Goal: Use online tool/utility: Use online tool/utility

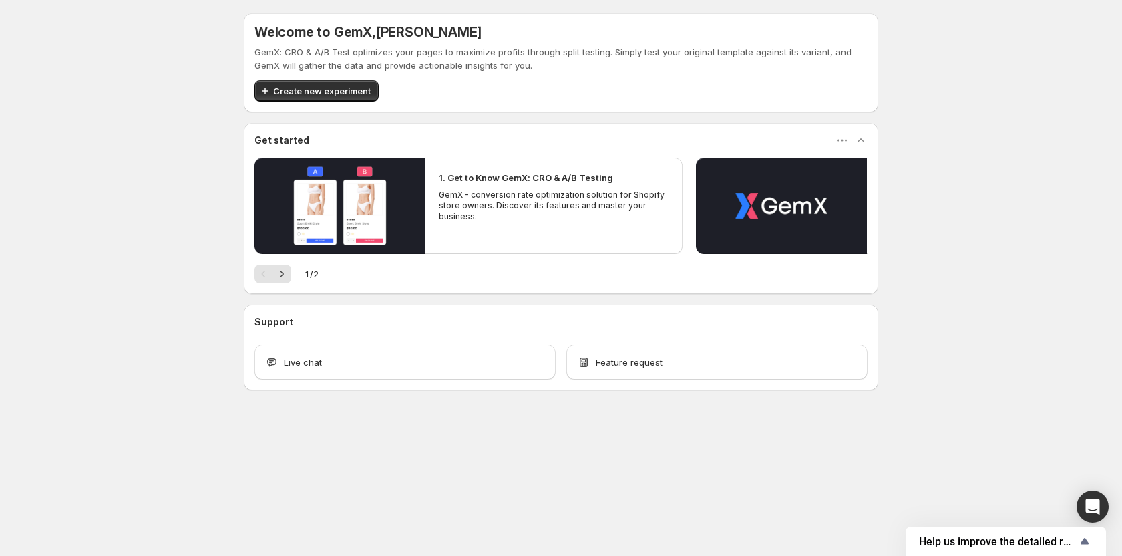
click at [292, 91] on span "Create new experiment" at bounding box center [321, 90] width 97 height 13
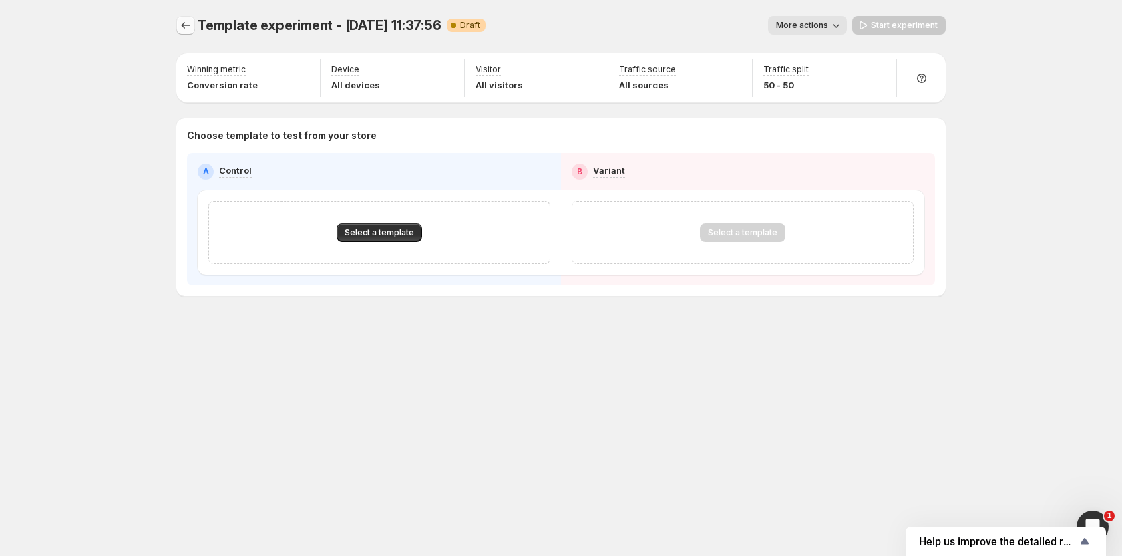
click at [189, 22] on icon "Experiments" at bounding box center [185, 25] width 13 height 13
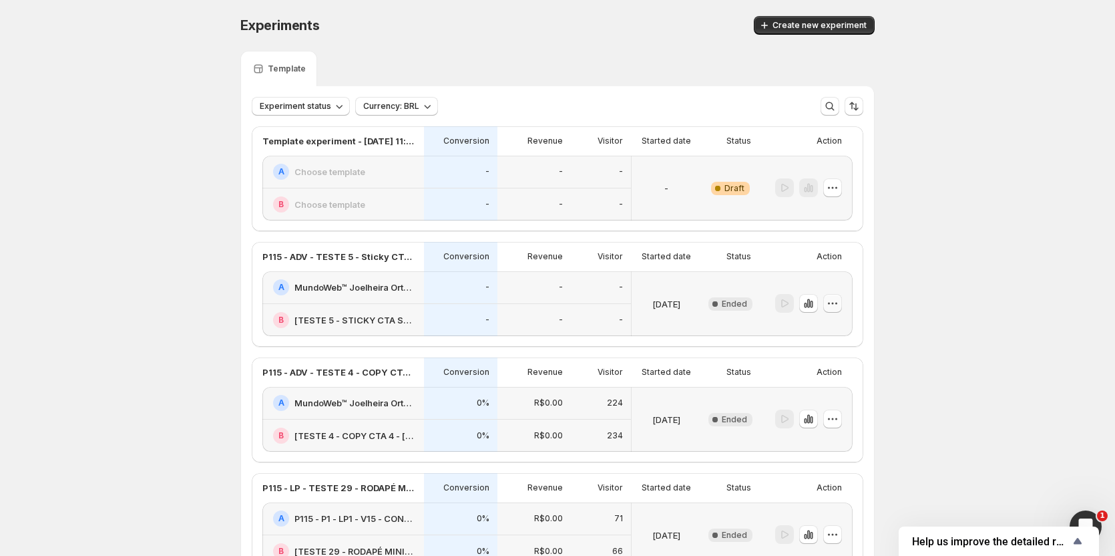
click at [830, 296] on button "button" at bounding box center [832, 303] width 19 height 19
click at [820, 357] on span "Rename" at bounding box center [830, 354] width 34 height 11
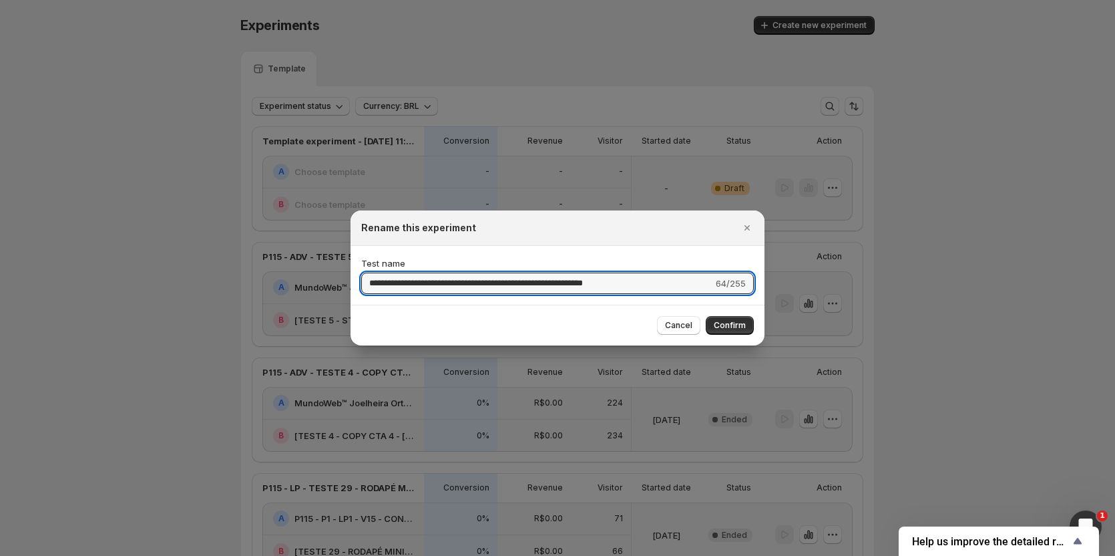
drag, startPoint x: 457, startPoint y: 283, endPoint x: 317, endPoint y: 276, distance: 139.8
click at [676, 331] on button "Cancel" at bounding box center [678, 325] width 43 height 19
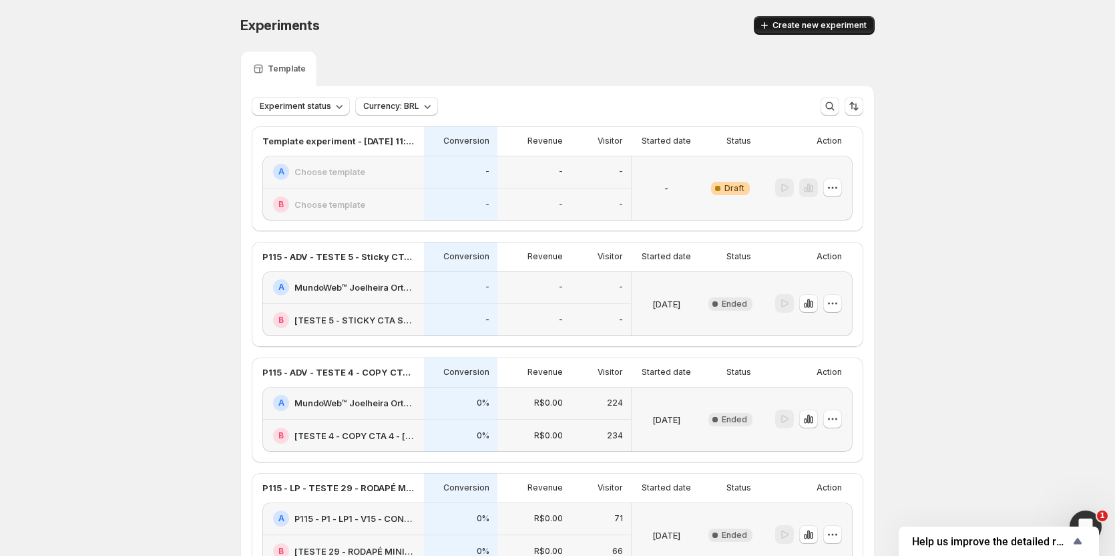
click at [780, 27] on span "Create new experiment" at bounding box center [820, 25] width 94 height 11
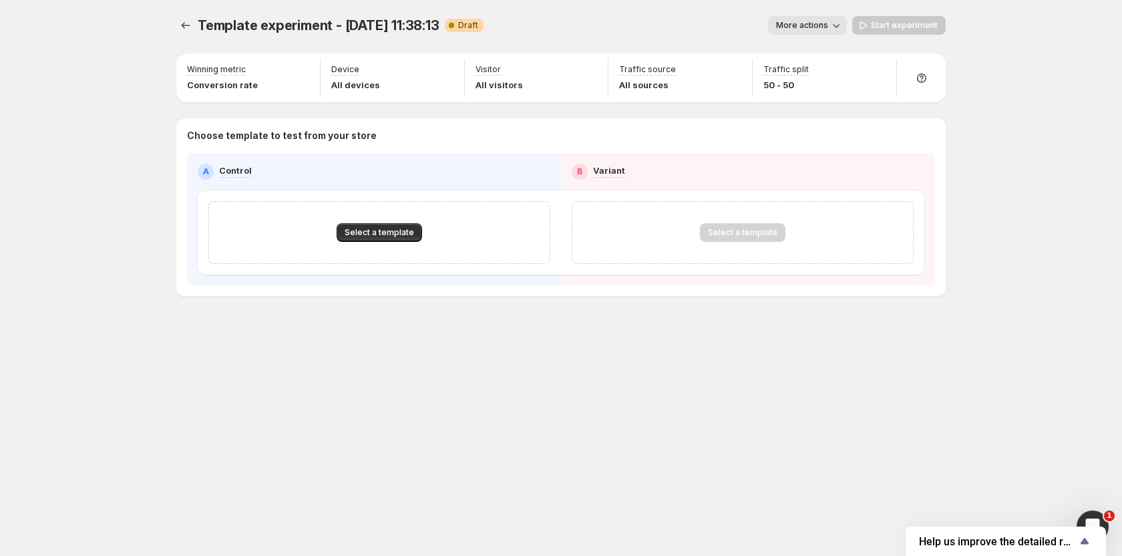
drag, startPoint x: 805, startPoint y: 21, endPoint x: 804, endPoint y: 31, distance: 10.0
click at [805, 22] on span "More actions" at bounding box center [802, 25] width 52 height 11
click at [805, 74] on span "Rename" at bounding box center [815, 76] width 34 height 11
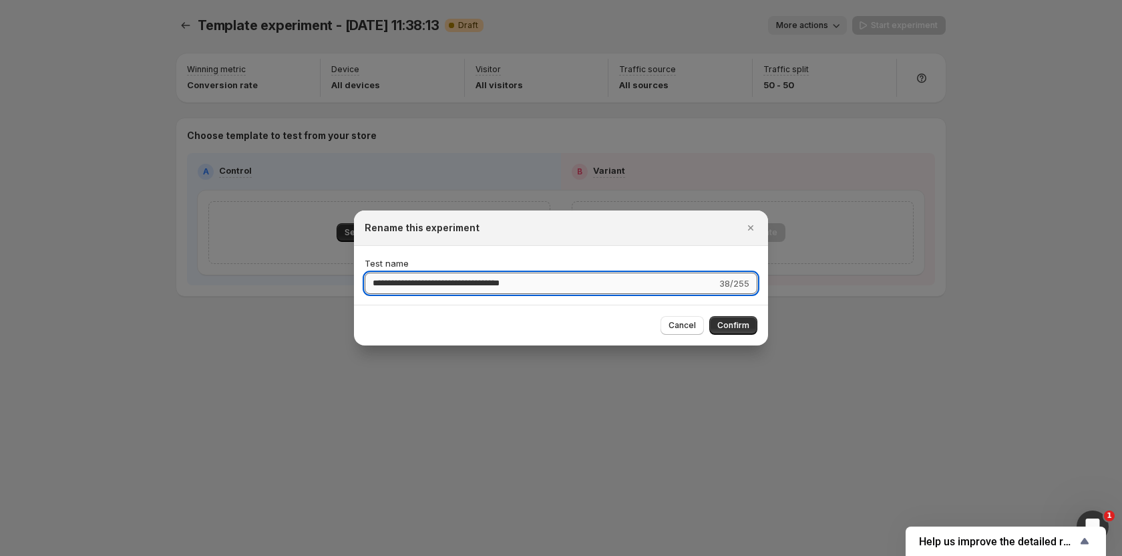
click at [457, 282] on input "**********" at bounding box center [541, 282] width 352 height 21
drag, startPoint x: 460, startPoint y: 282, endPoint x: 282, endPoint y: 284, distance: 177.6
click at [285, 555] on div "**********" at bounding box center [561, 556] width 1122 height 0
click at [383, 282] on input "**********" at bounding box center [541, 282] width 352 height 21
click at [461, 281] on input "**********" at bounding box center [541, 282] width 352 height 21
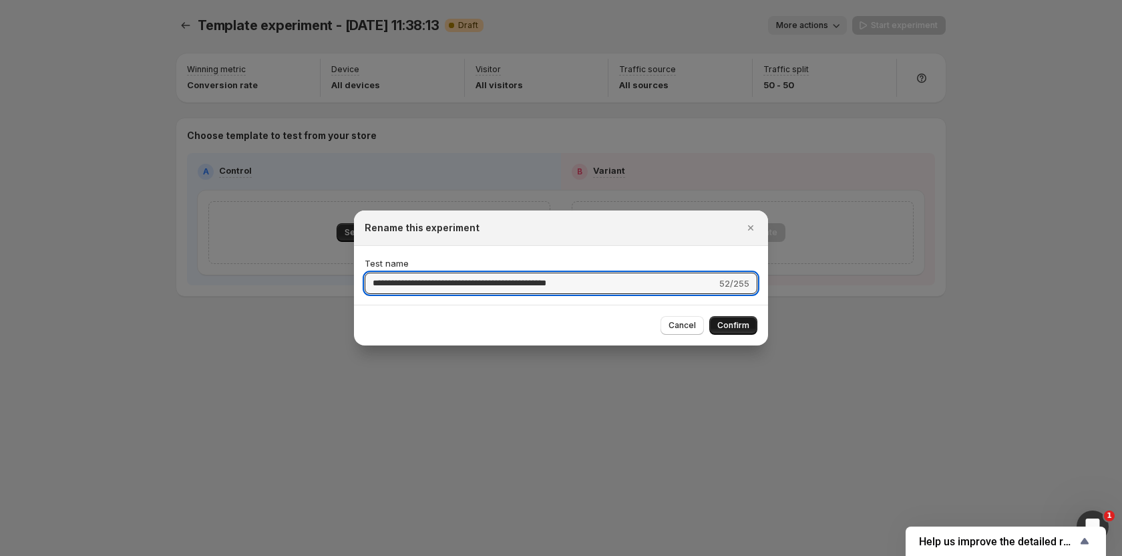
type input "**********"
click at [736, 328] on span "Confirm" at bounding box center [733, 325] width 32 height 11
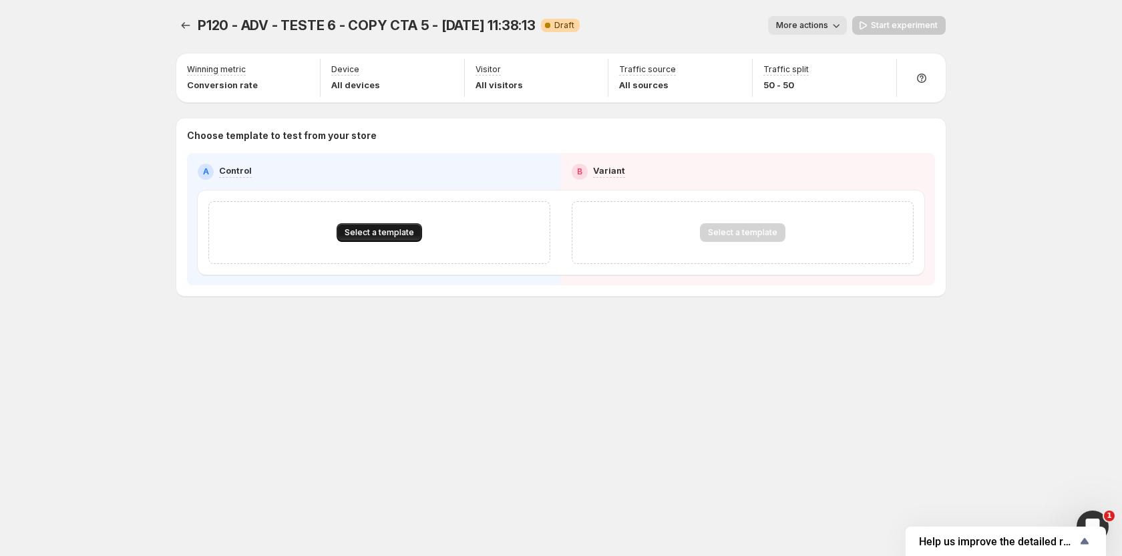
click at [377, 232] on span "Select a template" at bounding box center [379, 232] width 69 height 11
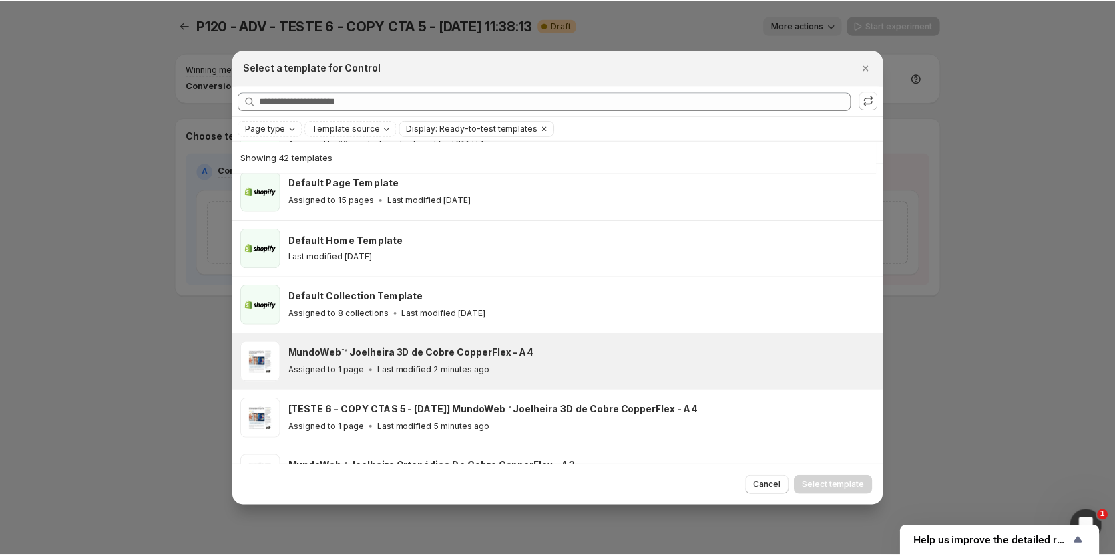
scroll to position [99, 0]
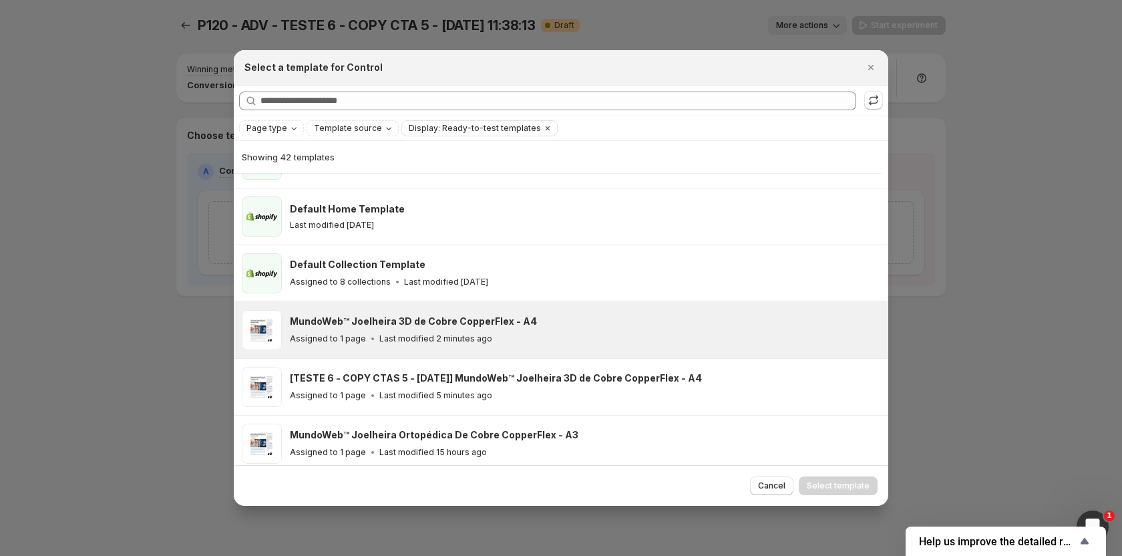
click at [417, 321] on h3 "MundoWeb™ Joelheira 3D de Cobre CopperFlex - A4" at bounding box center [413, 321] width 247 height 13
click at [826, 485] on span "Select template" at bounding box center [838, 485] width 63 height 11
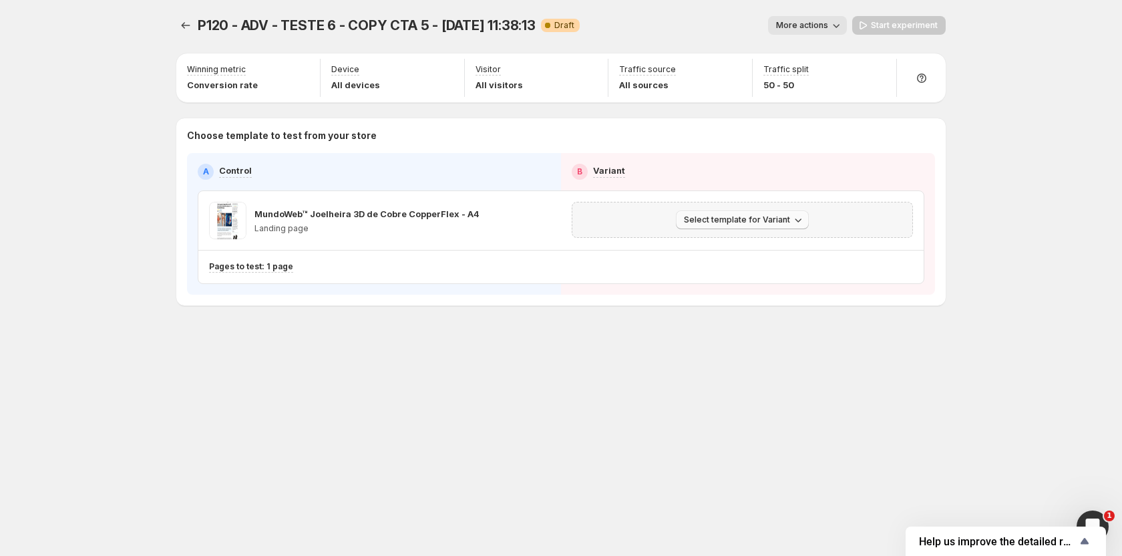
click at [719, 218] on span "Select template for Variant" at bounding box center [737, 219] width 106 height 11
click at [728, 250] on span "Select an existing template" at bounding box center [732, 247] width 113 height 11
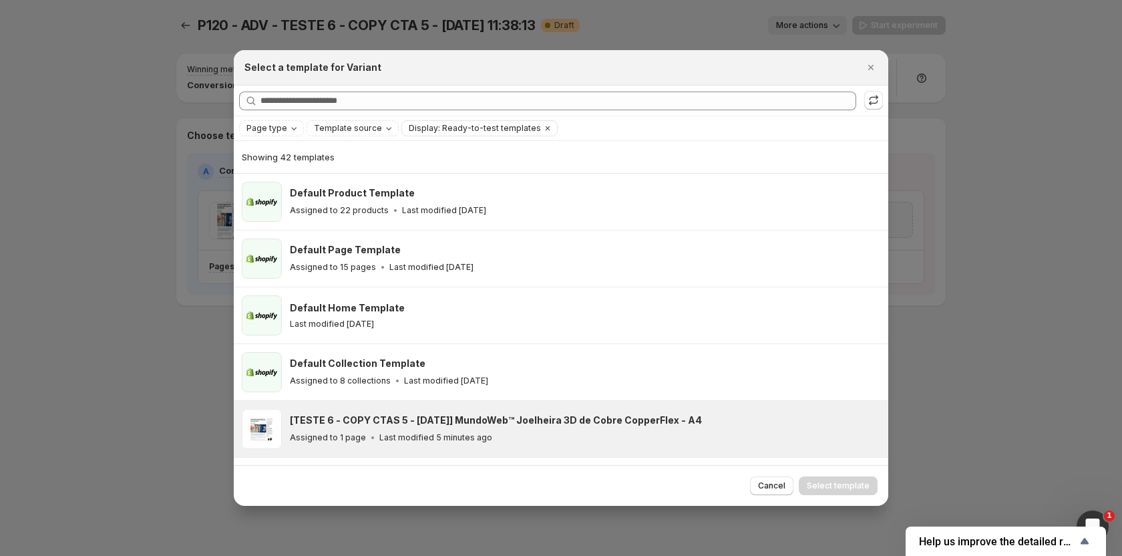
click at [656, 423] on h3 "[TESTE 6 - COPY CTAS 5 - [DATE]] MundoWeb™ Joelheira 3D de Cobre CopperFlex - A4" at bounding box center [496, 419] width 412 height 13
click at [828, 485] on span "Select template" at bounding box center [838, 485] width 63 height 11
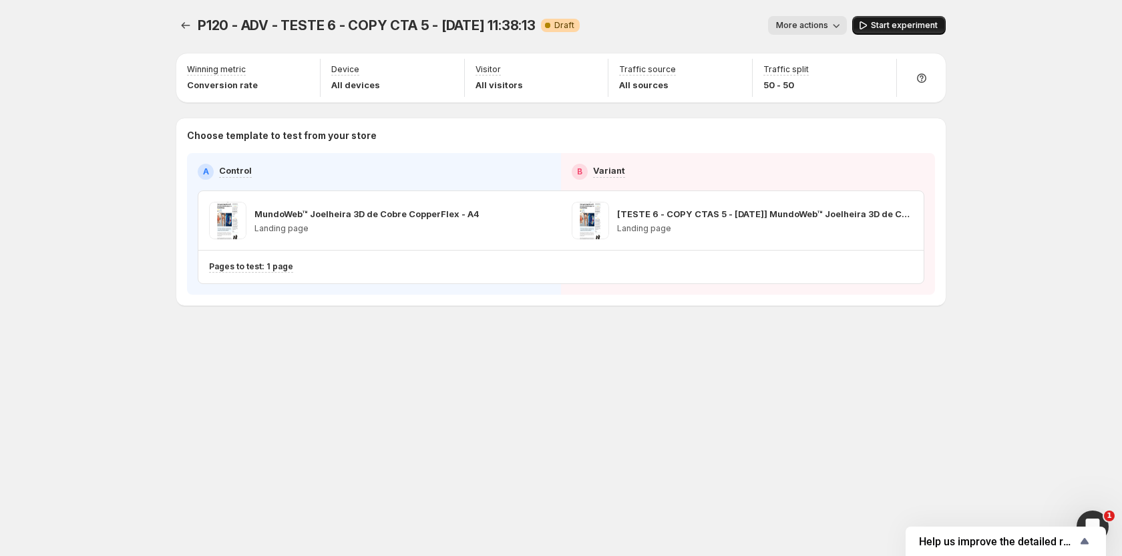
click at [896, 27] on span "Start experiment" at bounding box center [904, 25] width 67 height 11
click at [185, 23] on icon "Experiments" at bounding box center [185, 25] width 13 height 13
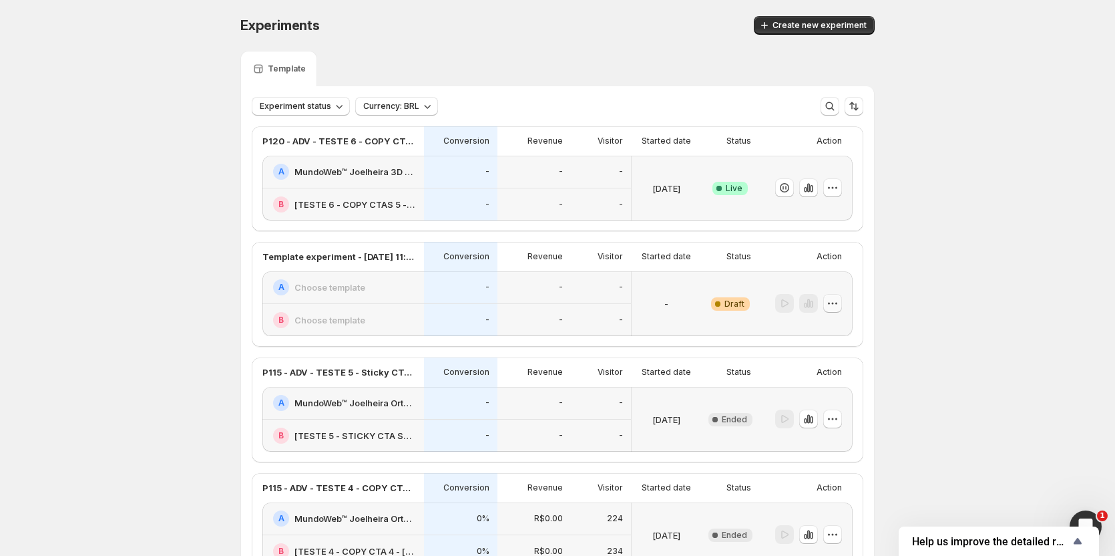
click at [839, 301] on icon "button" at bounding box center [832, 302] width 13 height 13
click at [825, 399] on span "Delete" at bounding box center [826, 399] width 27 height 11
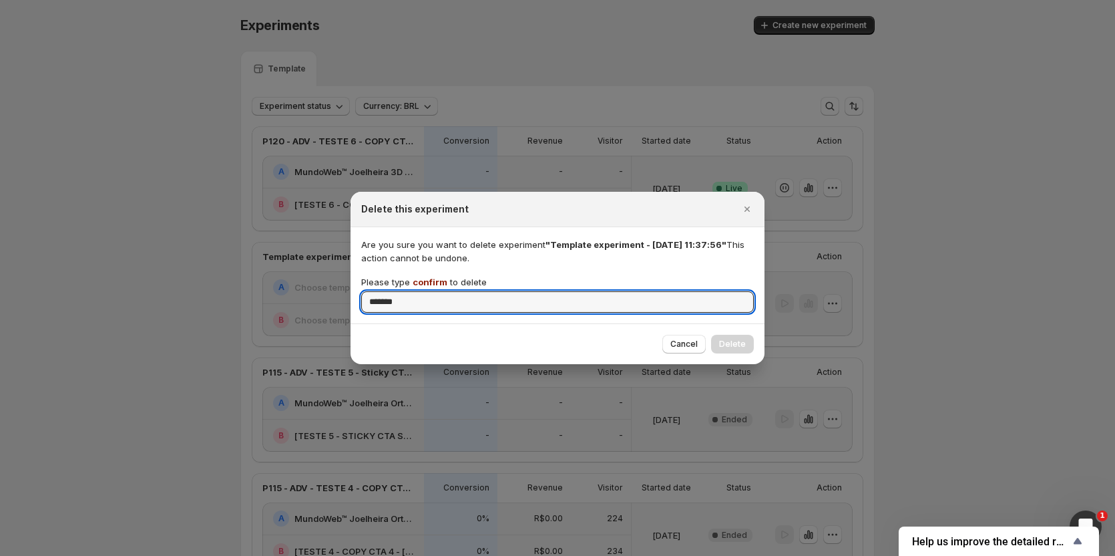
type input "*******"
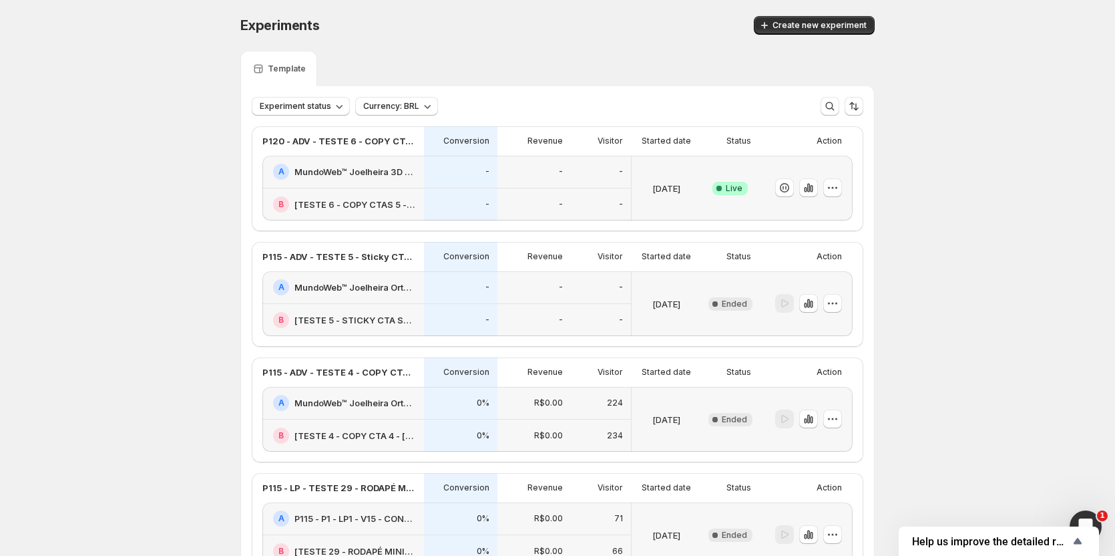
click at [801, 29] on span "Create new experiment" at bounding box center [820, 25] width 94 height 11
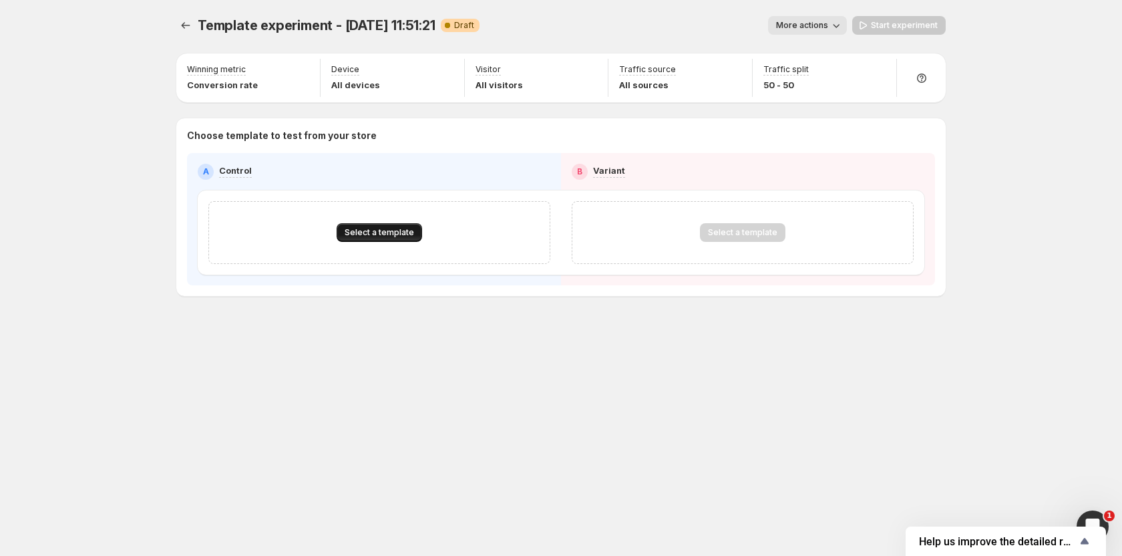
click at [381, 236] on span "Select a template" at bounding box center [379, 232] width 69 height 11
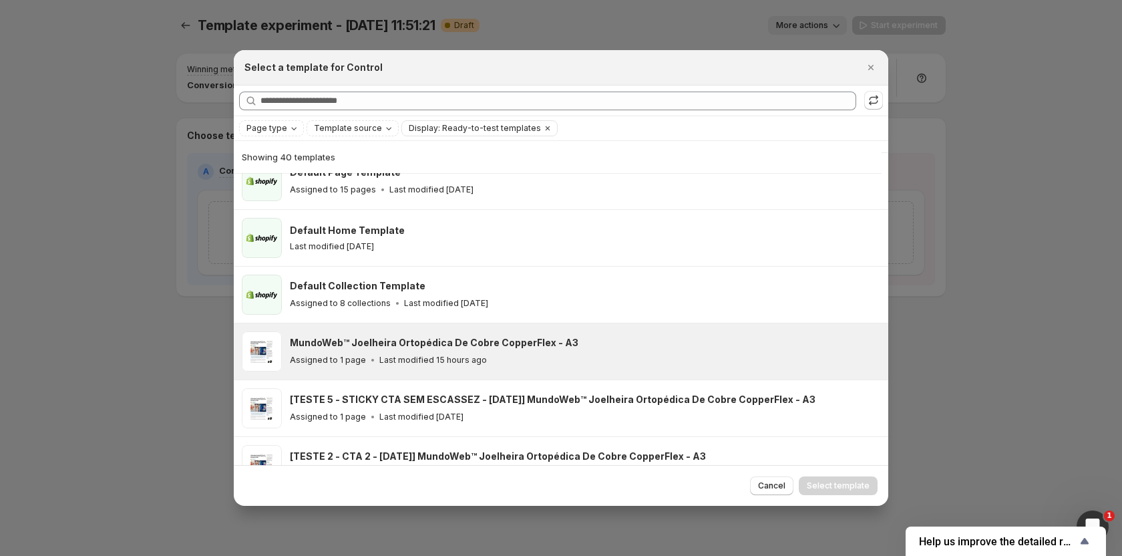
scroll to position [166, 0]
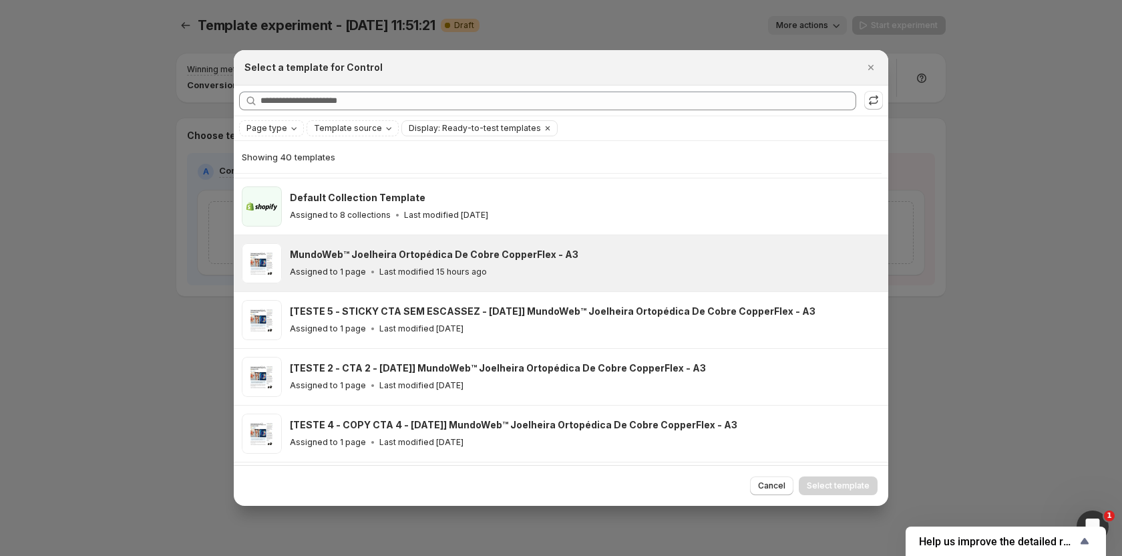
click at [428, 253] on h3 "MundoWeb™ Joelheira Ortopédica De Cobre CopperFlex - A3" at bounding box center [434, 254] width 288 height 13
click at [823, 477] on button "Select template" at bounding box center [838, 485] width 79 height 19
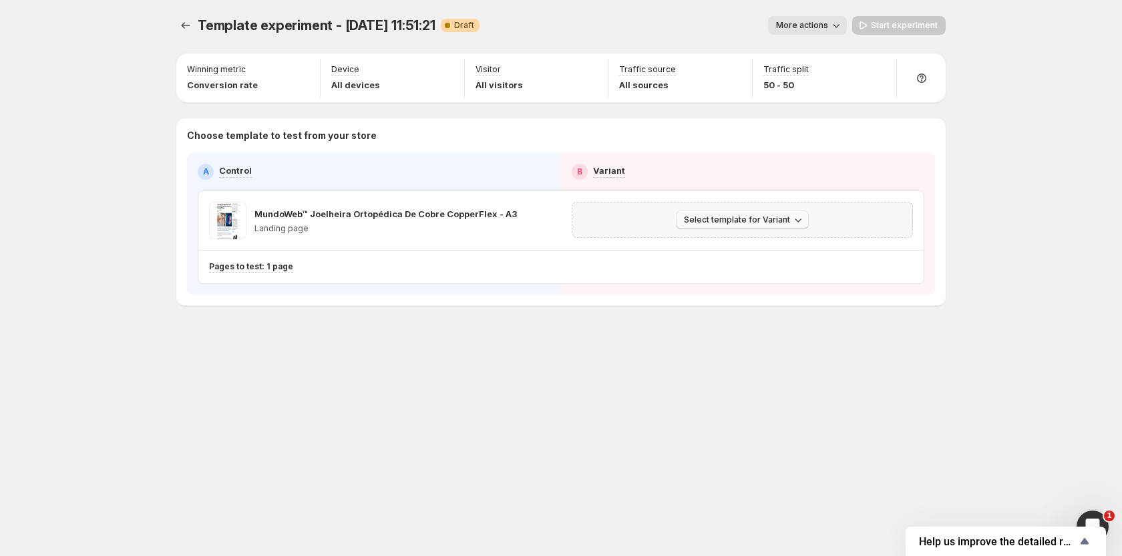
click at [749, 217] on span "Select template for Variant" at bounding box center [737, 219] width 106 height 11
click at [720, 248] on span "Select an existing template" at bounding box center [732, 247] width 113 height 11
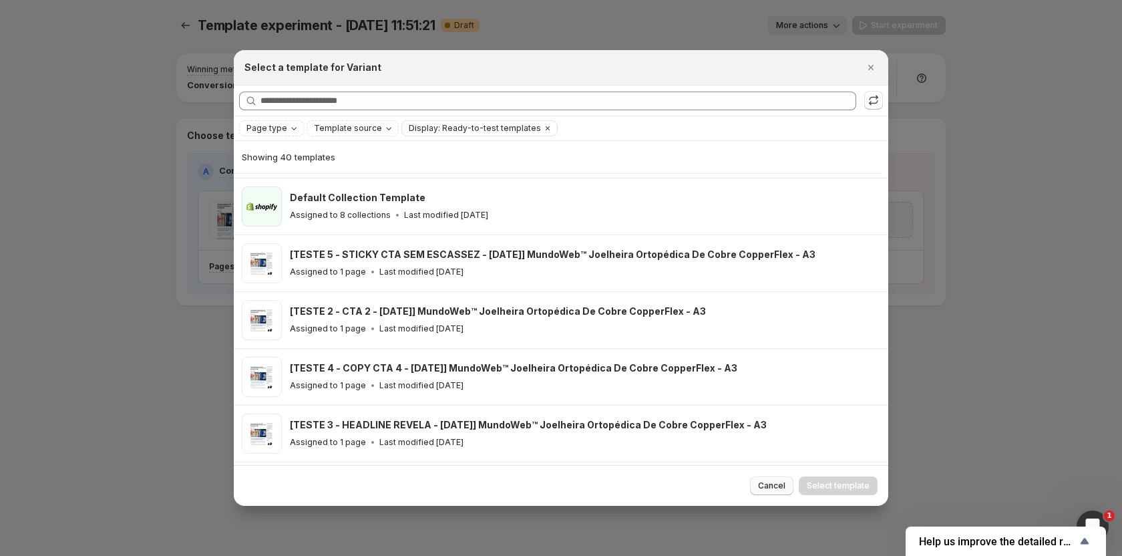
click at [767, 483] on span "Cancel" at bounding box center [771, 485] width 27 height 11
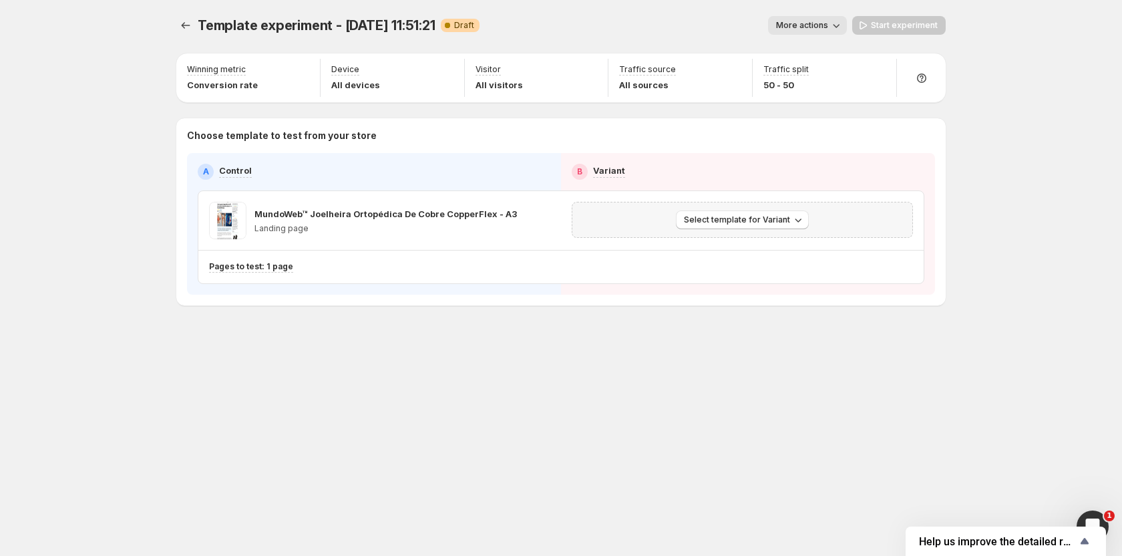
click at [662, 226] on div "Select template for Variant" at bounding box center [742, 219] width 324 height 19
click at [730, 226] on button "Select template for Variant" at bounding box center [742, 219] width 133 height 19
click at [713, 255] on button "Select an existing template" at bounding box center [744, 246] width 144 height 21
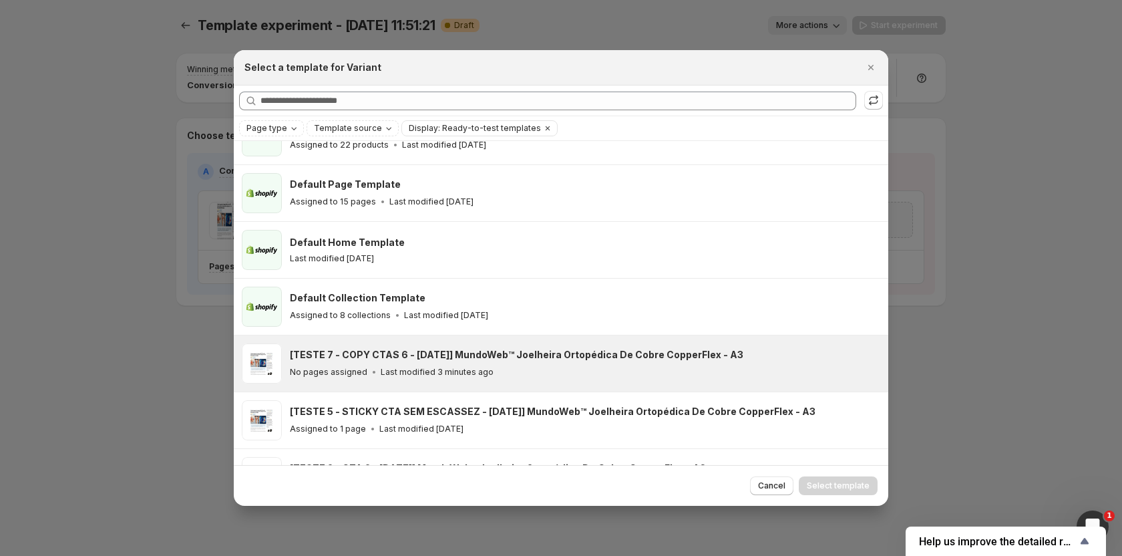
scroll to position [99, 0]
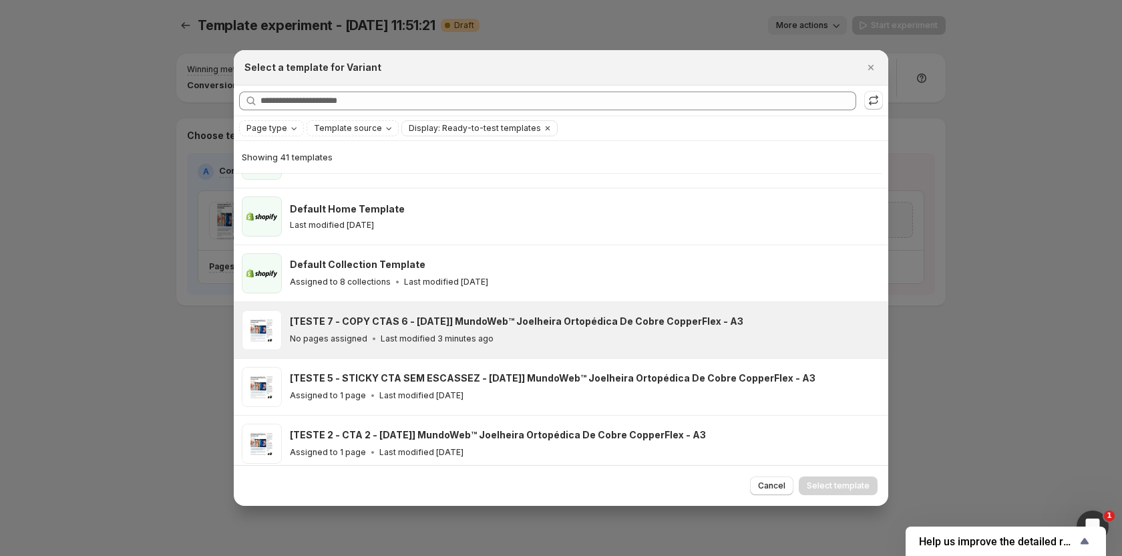
click at [485, 324] on h3 "[TESTE 7 - COPY CTAS 6 - [DATE]] MundoWeb™ Joelheira Ortopédica De Cobre Copper…" at bounding box center [516, 321] width 453 height 13
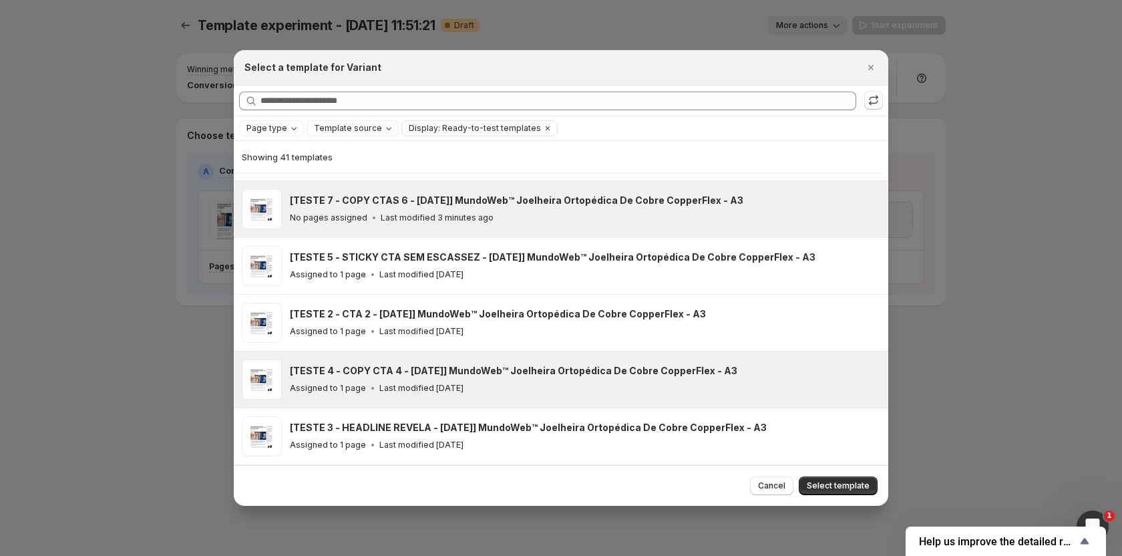
scroll to position [232, 0]
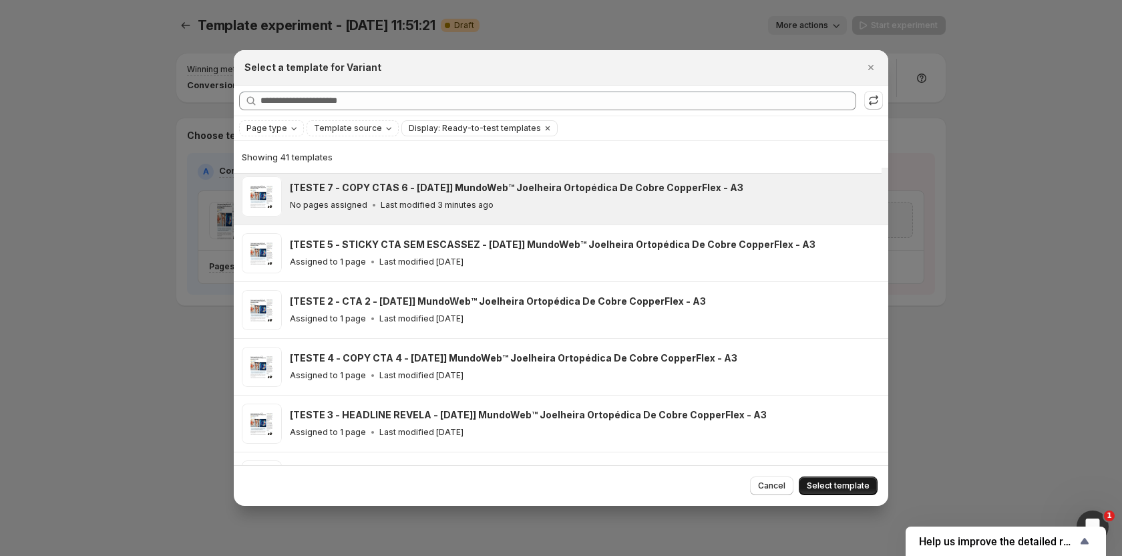
click at [825, 488] on span "Select template" at bounding box center [838, 485] width 63 height 11
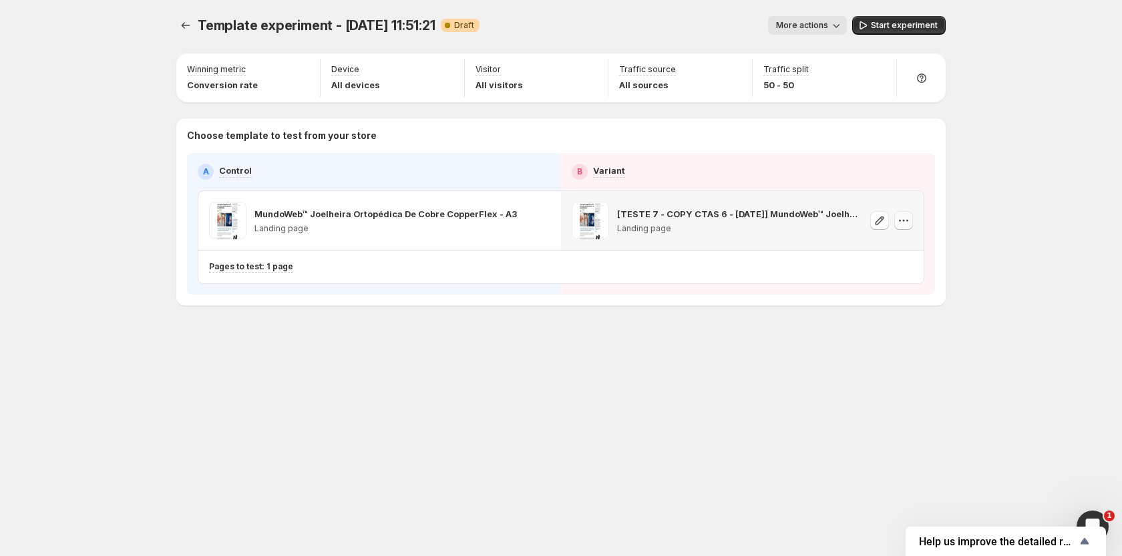
click at [902, 224] on icon "button" at bounding box center [903, 220] width 13 height 13
click at [898, 20] on button "Start experiment" at bounding box center [898, 25] width 93 height 19
